Goal: Find specific page/section: Find specific page/section

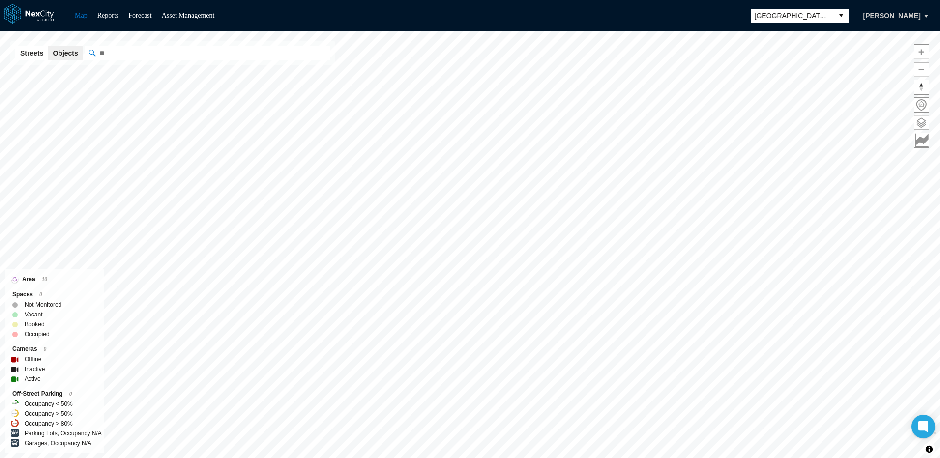
click at [155, 59] on input "" at bounding box center [208, 53] width 246 height 14
type input "*"
paste input "**********"
type input "**********"
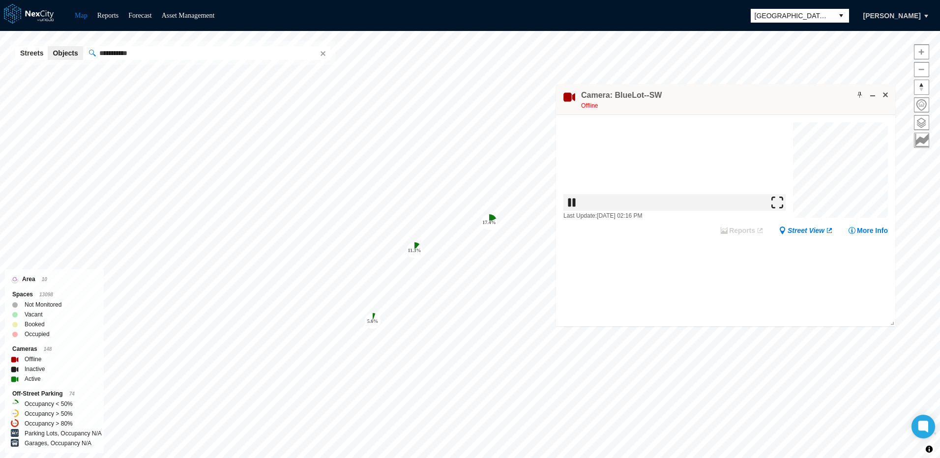
drag, startPoint x: 716, startPoint y: 142, endPoint x: 797, endPoint y: 102, distance: 90.4
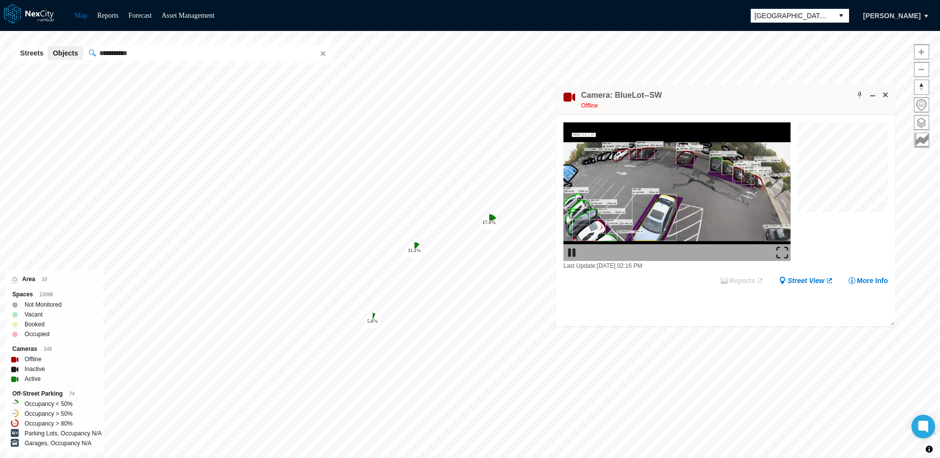
click at [797, 102] on div "Camera: BlueLot--SW Offline" at bounding box center [725, 99] width 339 height 31
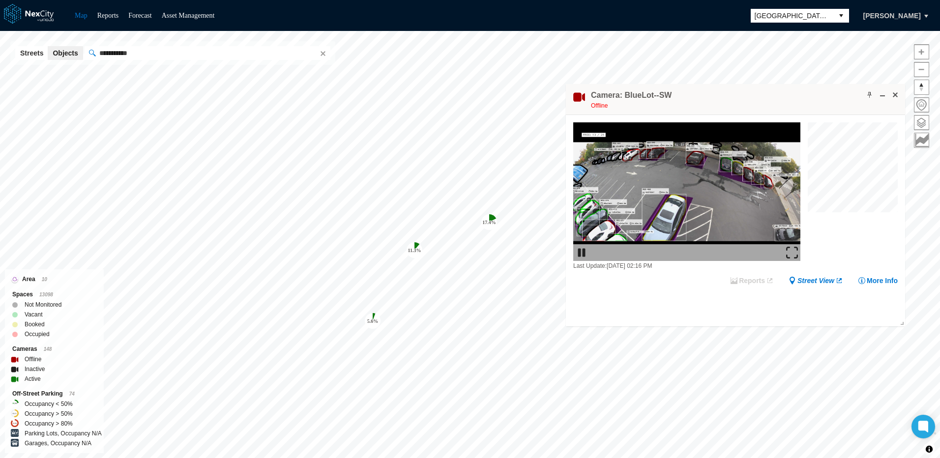
drag, startPoint x: 613, startPoint y: 95, endPoint x: 618, endPoint y: 96, distance: 5.4
click at [618, 96] on h4 "Camera: BlueLot--SW" at bounding box center [631, 95] width 81 height 11
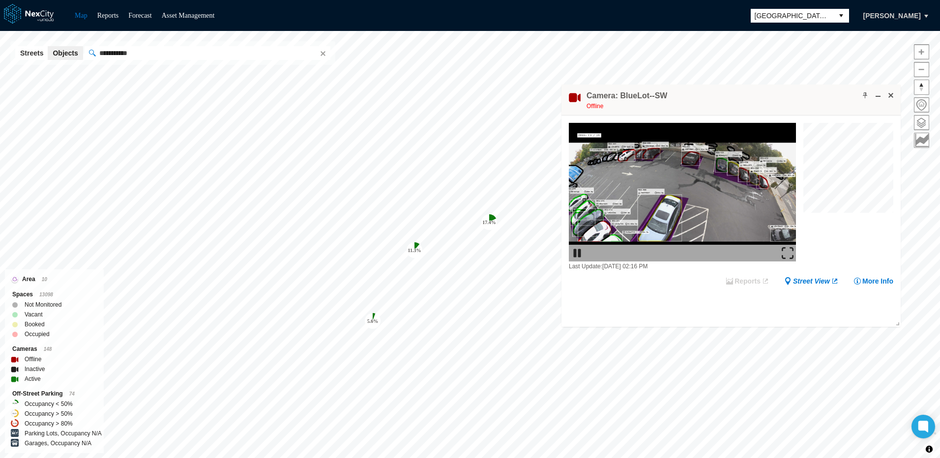
click at [639, 96] on h4 "Camera: BlueLot--SW" at bounding box center [627, 95] width 81 height 11
click at [661, 95] on h4 "Camera: BlueLot--SW" at bounding box center [627, 95] width 81 height 11
click at [657, 95] on h4 "Camera: BlueLot--SW" at bounding box center [627, 95] width 81 height 11
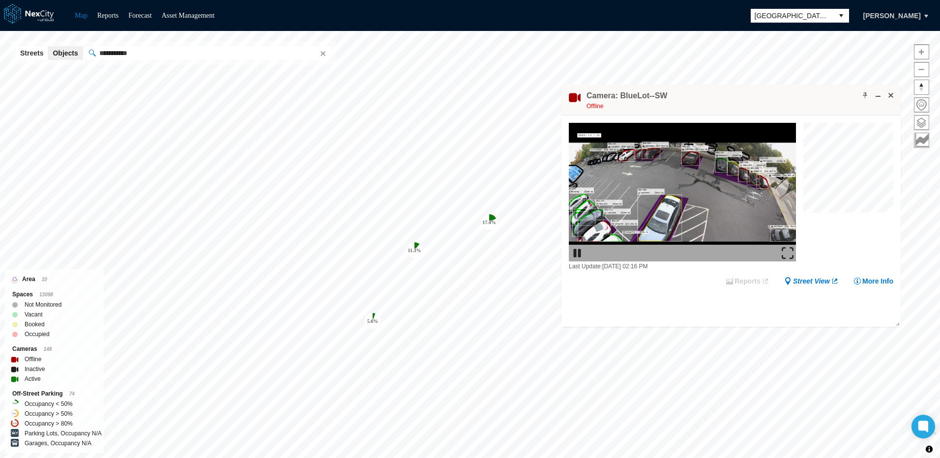
click at [658, 95] on h4 "Camera: BlueLot--SW" at bounding box center [627, 95] width 81 height 11
click at [655, 95] on h4 "Camera: BlueLot--SW" at bounding box center [627, 95] width 81 height 11
drag, startPoint x: 658, startPoint y: 95, endPoint x: 619, endPoint y: 96, distance: 38.9
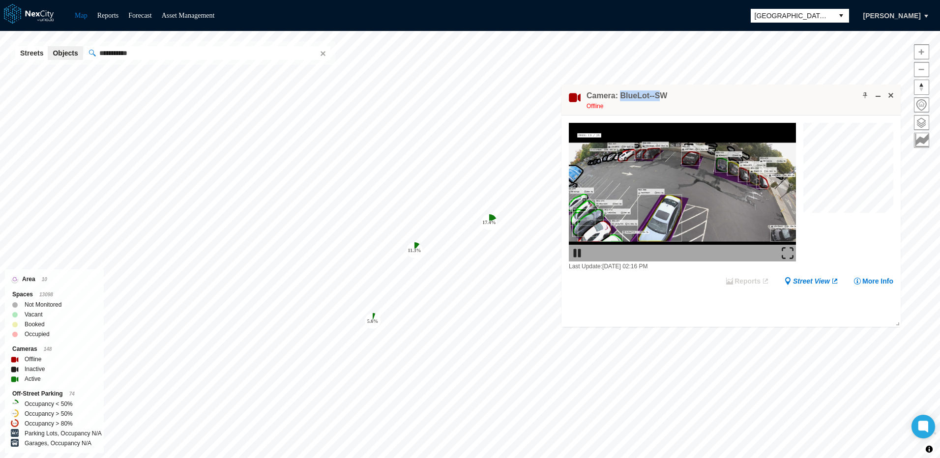
click at [619, 96] on h4 "Camera: BlueLot--SW" at bounding box center [627, 95] width 81 height 11
drag, startPoint x: 619, startPoint y: 96, endPoint x: 659, endPoint y: 98, distance: 39.9
click at [660, 98] on h4 "Camera: BlueLot--SW" at bounding box center [627, 95] width 81 height 11
drag, startPoint x: 662, startPoint y: 96, endPoint x: 620, endPoint y: 99, distance: 41.9
click at [620, 99] on h4 "Camera: BlueLot--SW" at bounding box center [627, 95] width 81 height 11
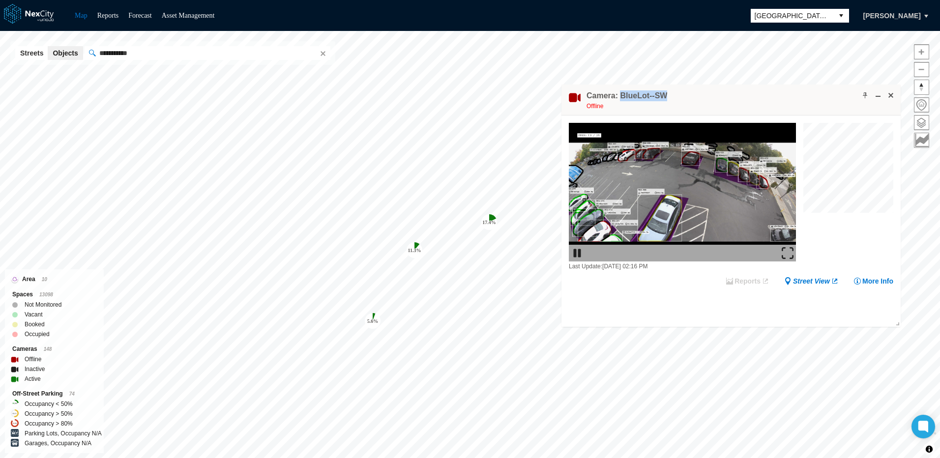
copy h4 "BlueLot--SW"
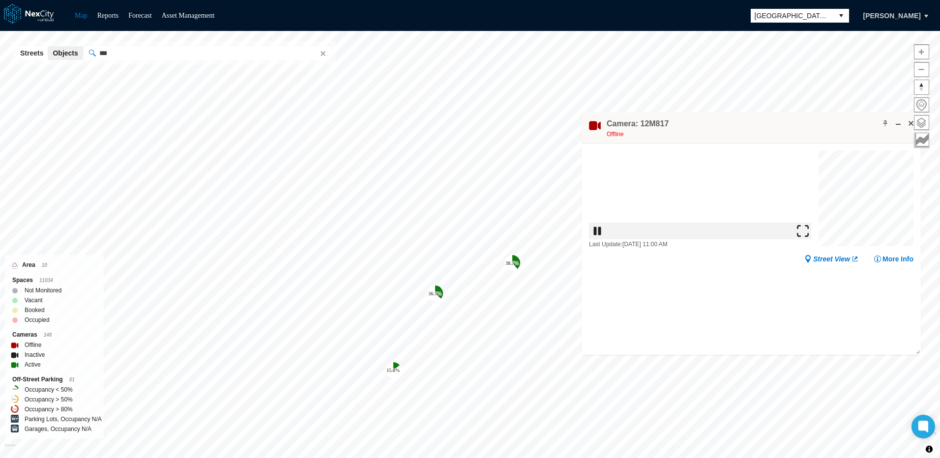
drag, startPoint x: 707, startPoint y: 173, endPoint x: 772, endPoint y: 122, distance: 82.4
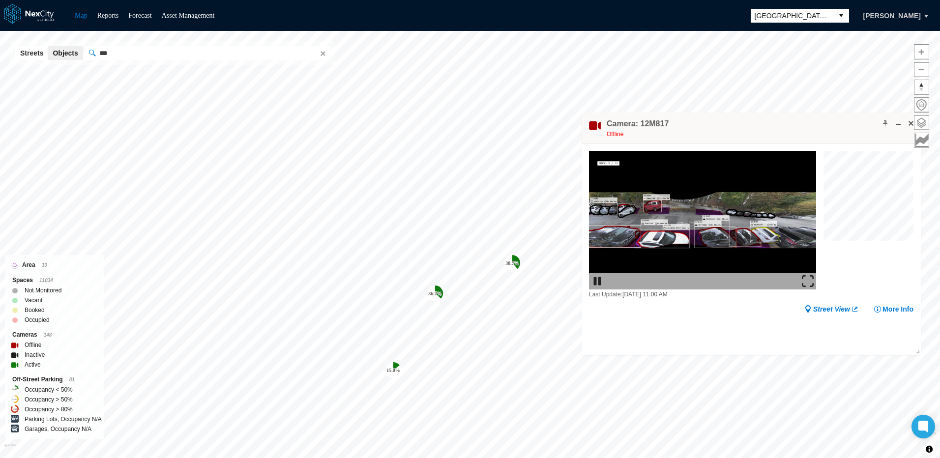
click at [772, 122] on div "Camera: 12M817 Offline" at bounding box center [751, 128] width 339 height 31
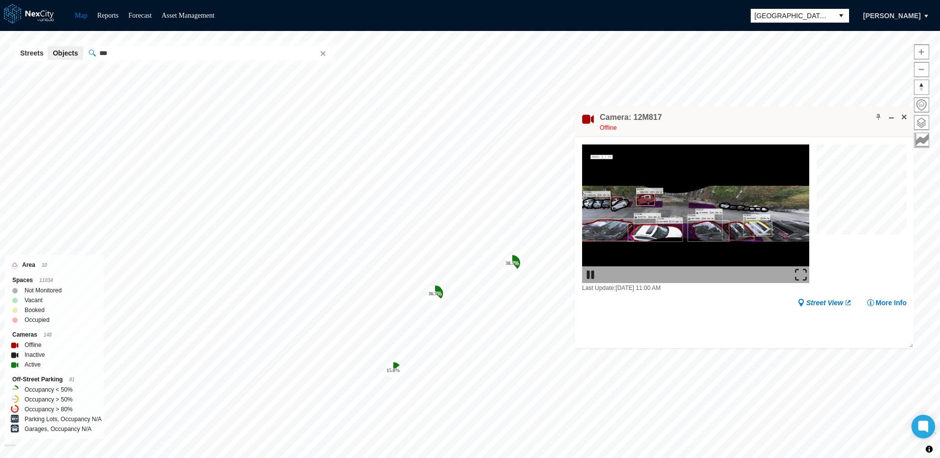
drag, startPoint x: 666, startPoint y: 116, endPoint x: 659, endPoint y: 117, distance: 7.4
click at [659, 117] on div "Camera: 12M817 Offline" at bounding box center [744, 121] width 339 height 31
click at [656, 117] on h4 "Camera: 12M817" at bounding box center [631, 117] width 62 height 11
click at [644, 115] on h4 "Camera: 12M817" at bounding box center [631, 117] width 62 height 11
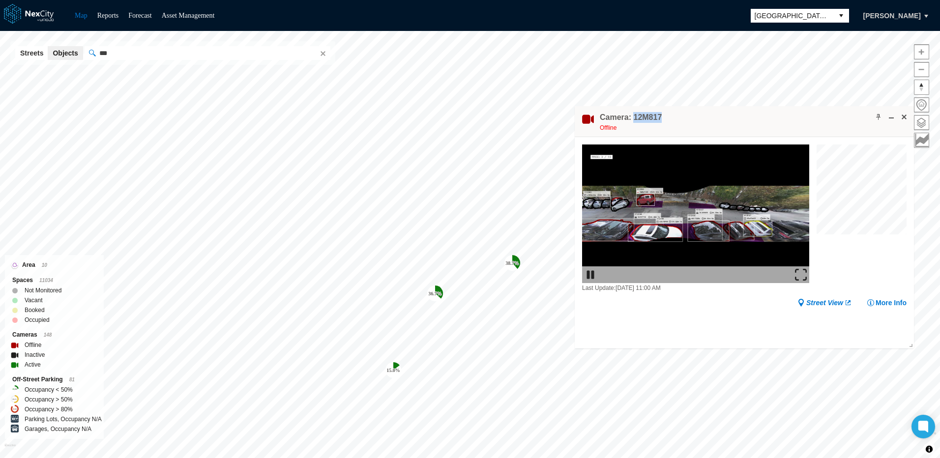
click at [644, 115] on h4 "Camera: 12M817" at bounding box center [631, 117] width 62 height 11
click at [645, 117] on h4 "Camera: 12M817" at bounding box center [631, 117] width 62 height 11
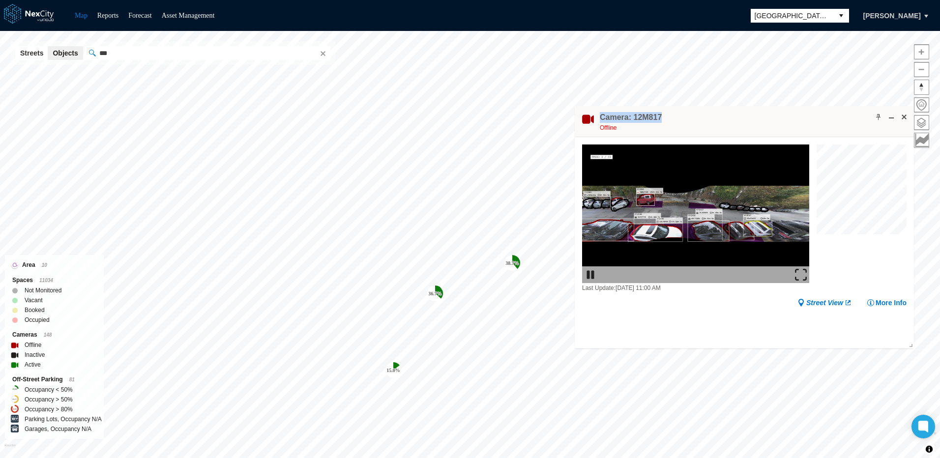
click at [646, 117] on h4 "Camera: 12M817" at bounding box center [631, 117] width 62 height 11
drag, startPoint x: 631, startPoint y: 117, endPoint x: 660, endPoint y: 118, distance: 28.5
click at [660, 118] on div "Camera: 12M817 Offline" at bounding box center [744, 121] width 339 height 31
click at [927, 426] on icon at bounding box center [923, 427] width 7 height 4
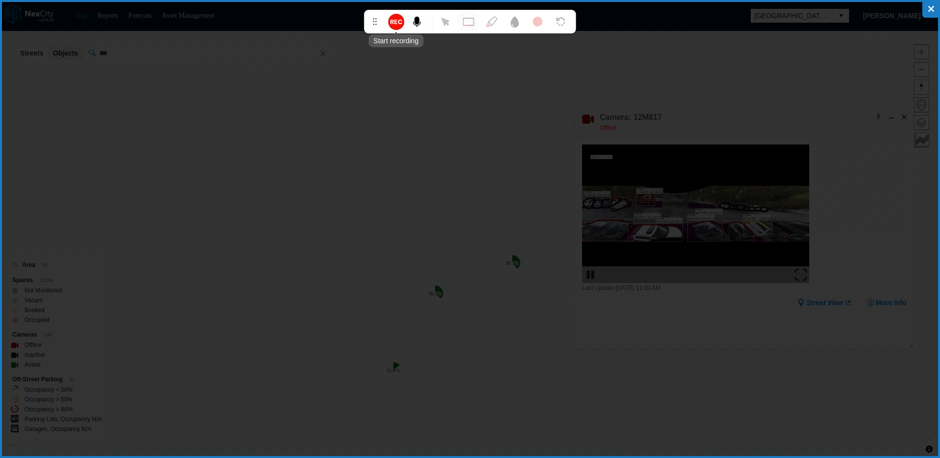
click at [395, 20] on polygon at bounding box center [395, 21] width 3 height 4
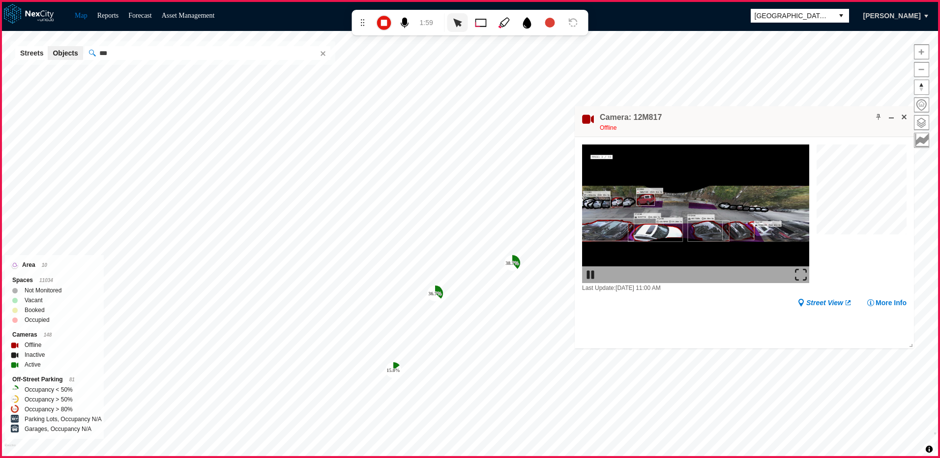
click at [644, 115] on h4 "Camera: 12M817" at bounding box center [631, 117] width 62 height 11
click at [646, 119] on h4 "Camera: 12M817" at bounding box center [631, 117] width 62 height 11
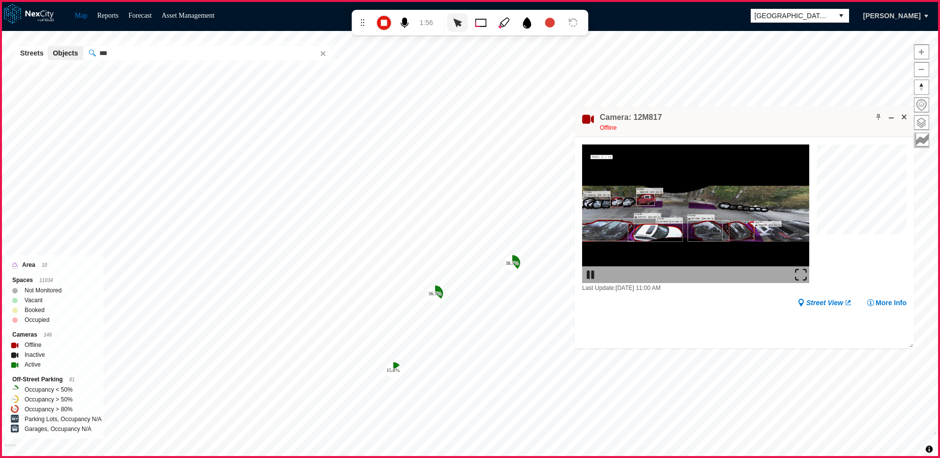
click at [646, 119] on h4 "Camera: 12M817" at bounding box center [631, 117] width 62 height 11
click at [645, 115] on h4 "Camera: 12M817" at bounding box center [631, 117] width 62 height 11
click at [645, 117] on h4 "Camera: 12M817" at bounding box center [631, 117] width 62 height 11
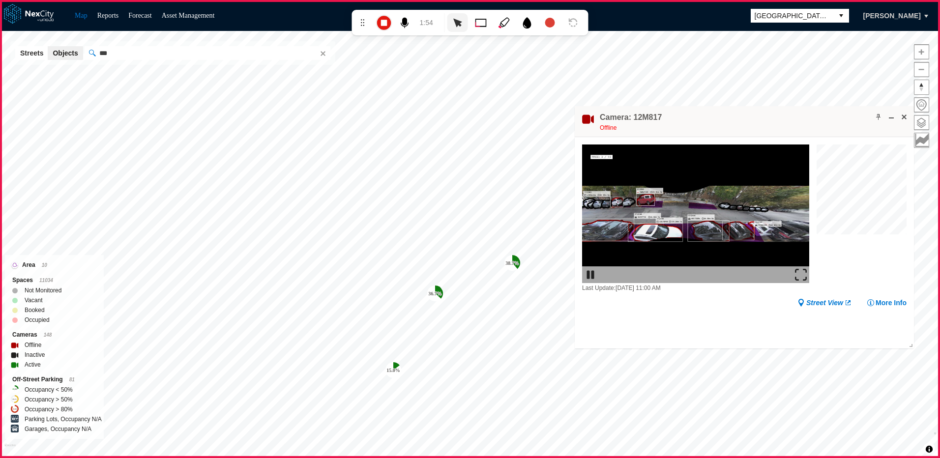
click at [645, 117] on h4 "Camera: 12M817" at bounding box center [631, 117] width 62 height 11
drag, startPoint x: 645, startPoint y: 117, endPoint x: 662, endPoint y: 121, distance: 17.7
click at [662, 121] on div "Camera: 12M817 Offline" at bounding box center [744, 121] width 339 height 31
click at [646, 118] on h4 "Camera: 12M817" at bounding box center [631, 117] width 62 height 11
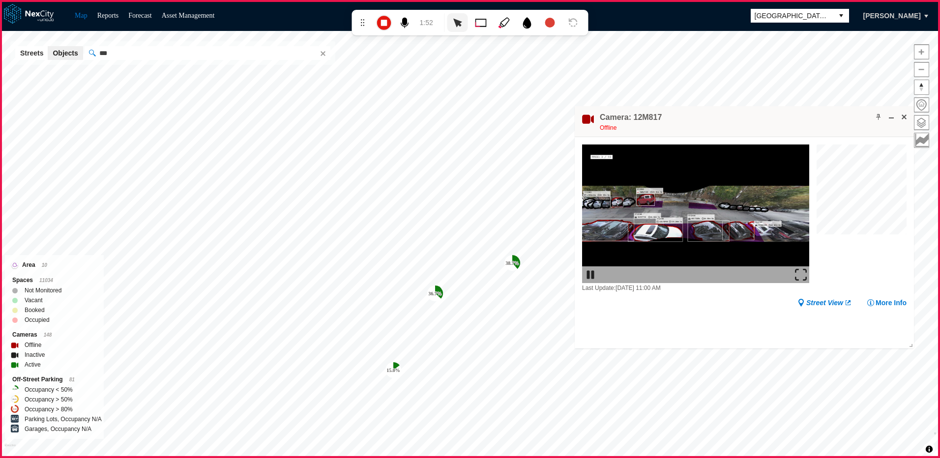
click at [646, 118] on h4 "Camera: 12M817" at bounding box center [631, 117] width 62 height 11
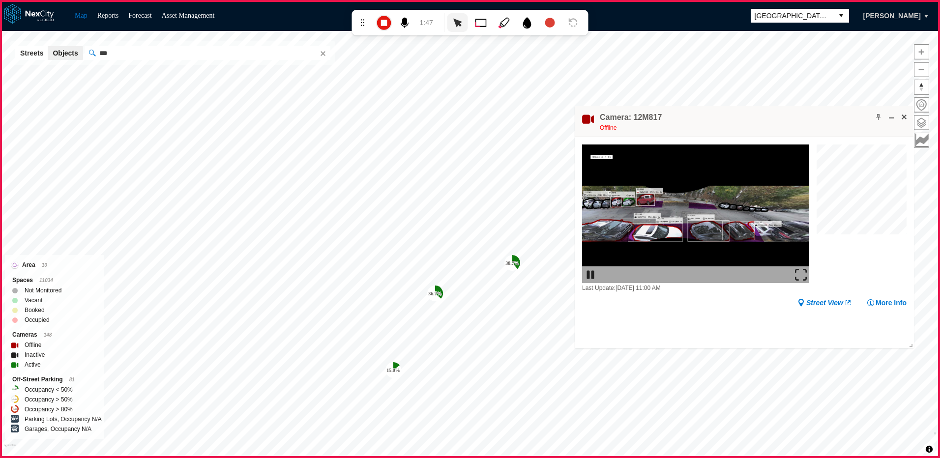
click at [646, 118] on h4 "Camera: 12M817" at bounding box center [631, 117] width 62 height 11
drag, startPoint x: 632, startPoint y: 117, endPoint x: 662, endPoint y: 118, distance: 29.5
click at [662, 118] on div "Camera: 12M817 Offline" at bounding box center [744, 121] width 339 height 31
click at [643, 116] on h4 "Camera: 12M817" at bounding box center [631, 117] width 62 height 11
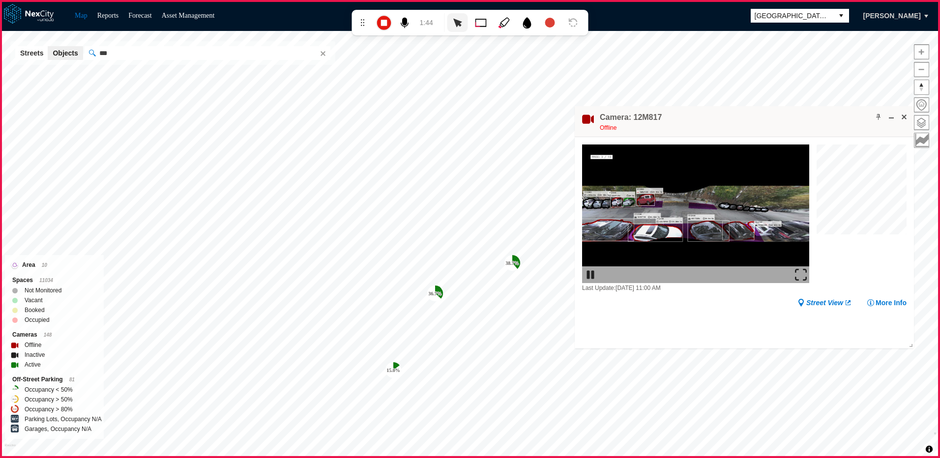
click at [643, 116] on h4 "Camera: 12M817" at bounding box center [631, 117] width 62 height 11
drag, startPoint x: 643, startPoint y: 116, endPoint x: 665, endPoint y: 118, distance: 21.7
click at [665, 118] on div "Camera: 12M817 Offline" at bounding box center [744, 121] width 339 height 31
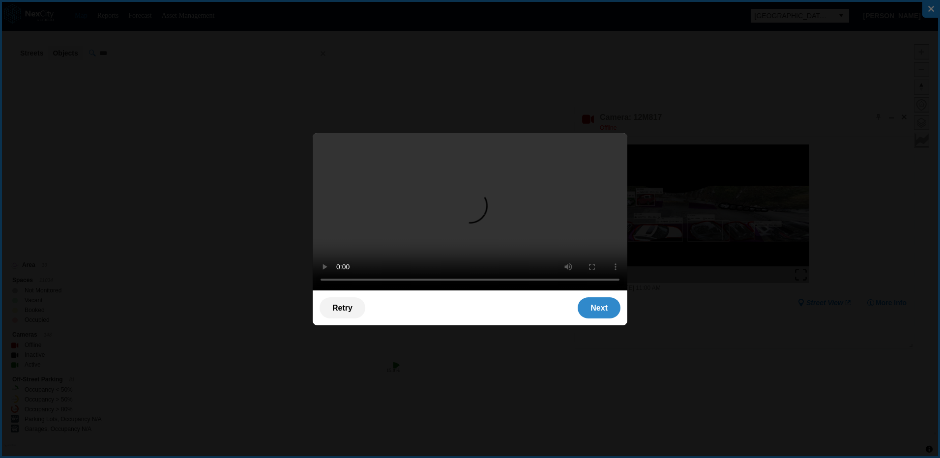
click at [604, 314] on div "Next" at bounding box center [599, 308] width 43 height 21
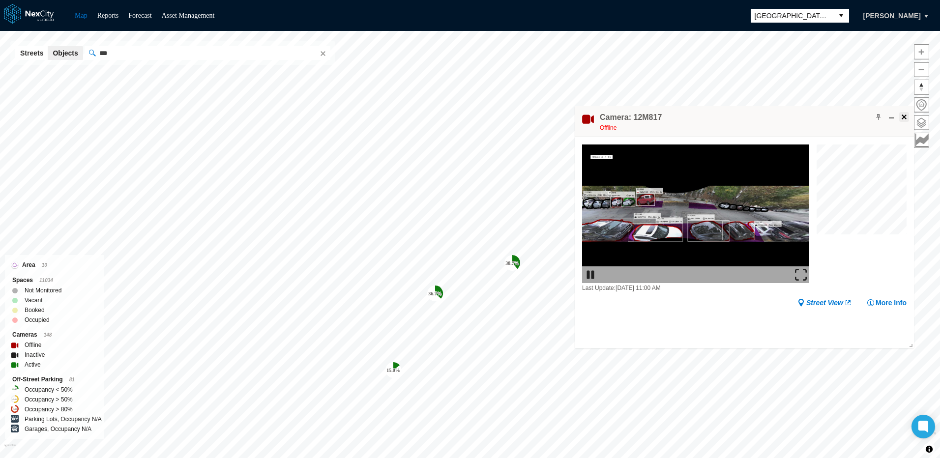
click at [904, 118] on span at bounding box center [904, 117] width 8 height 8
